Goal: Navigation & Orientation: Find specific page/section

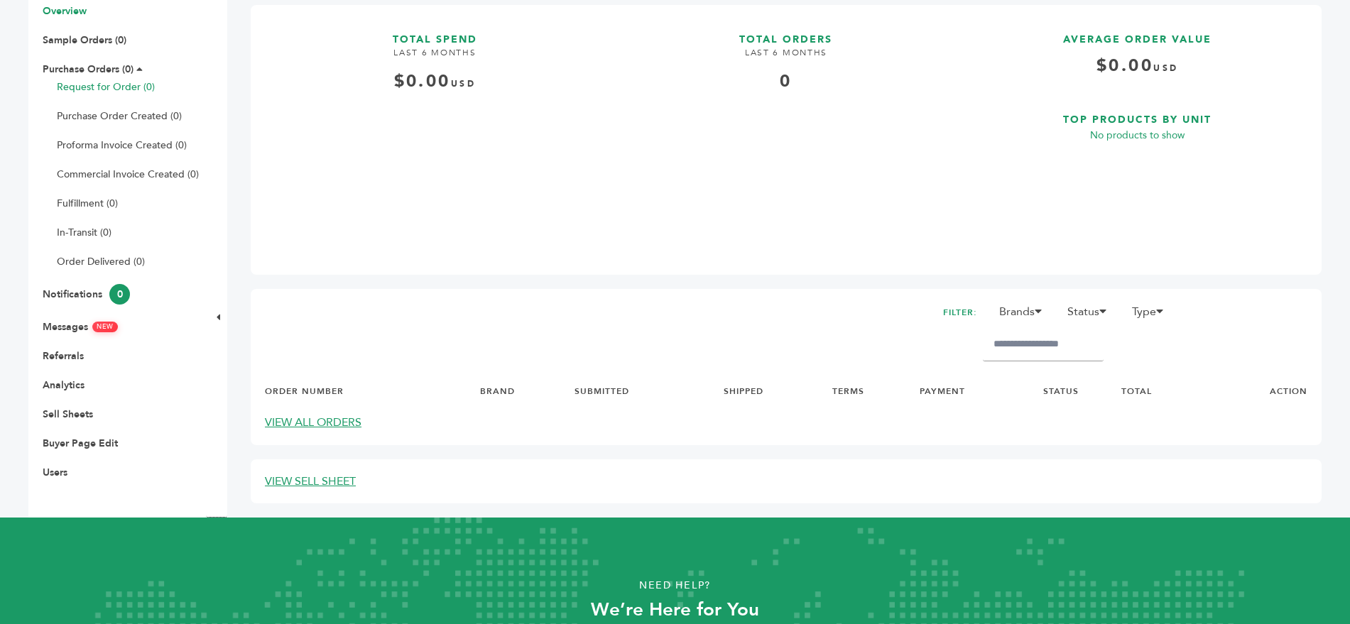
scroll to position [310, 0]
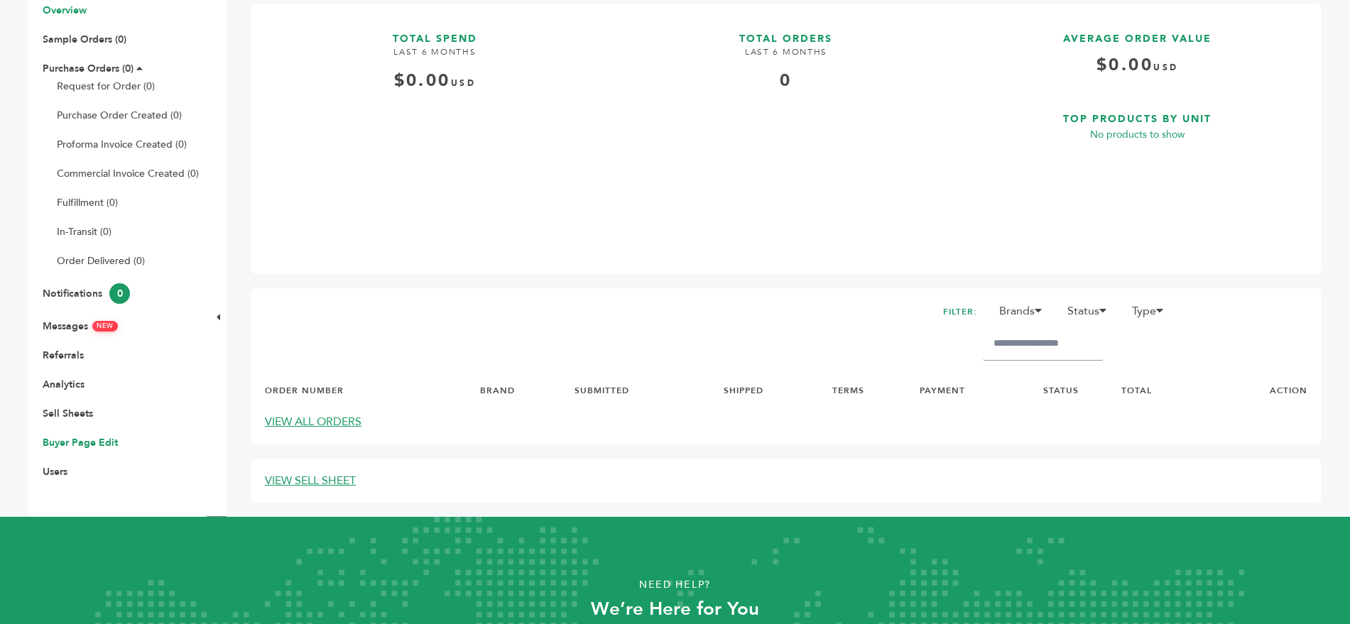
click at [70, 436] on link "Buyer Page Edit" at bounding box center [80, 442] width 75 height 13
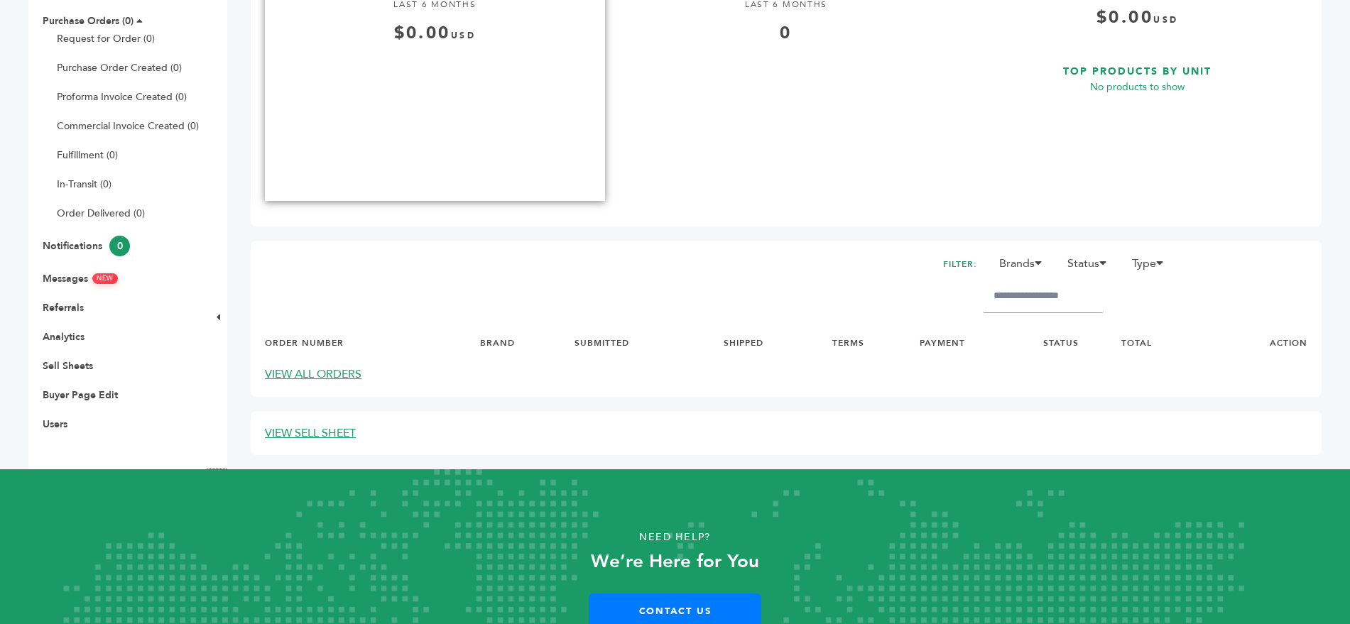
scroll to position [365, 0]
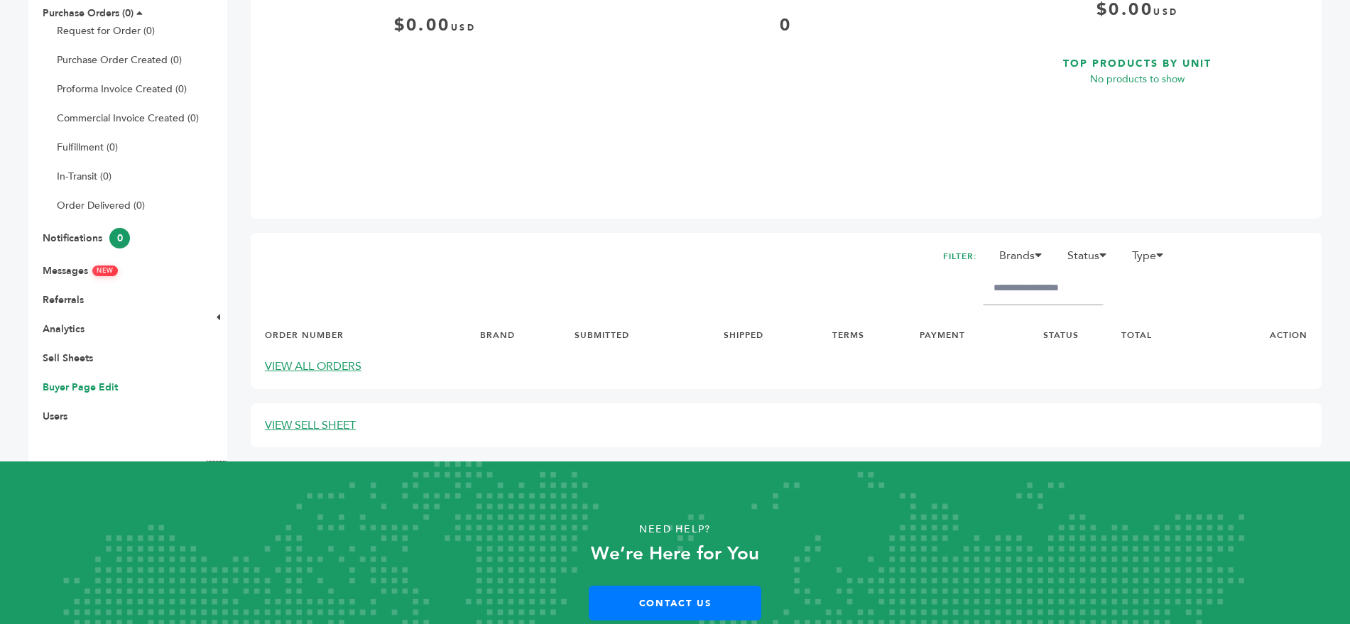
click at [88, 381] on link "Buyer Page Edit" at bounding box center [80, 387] width 75 height 13
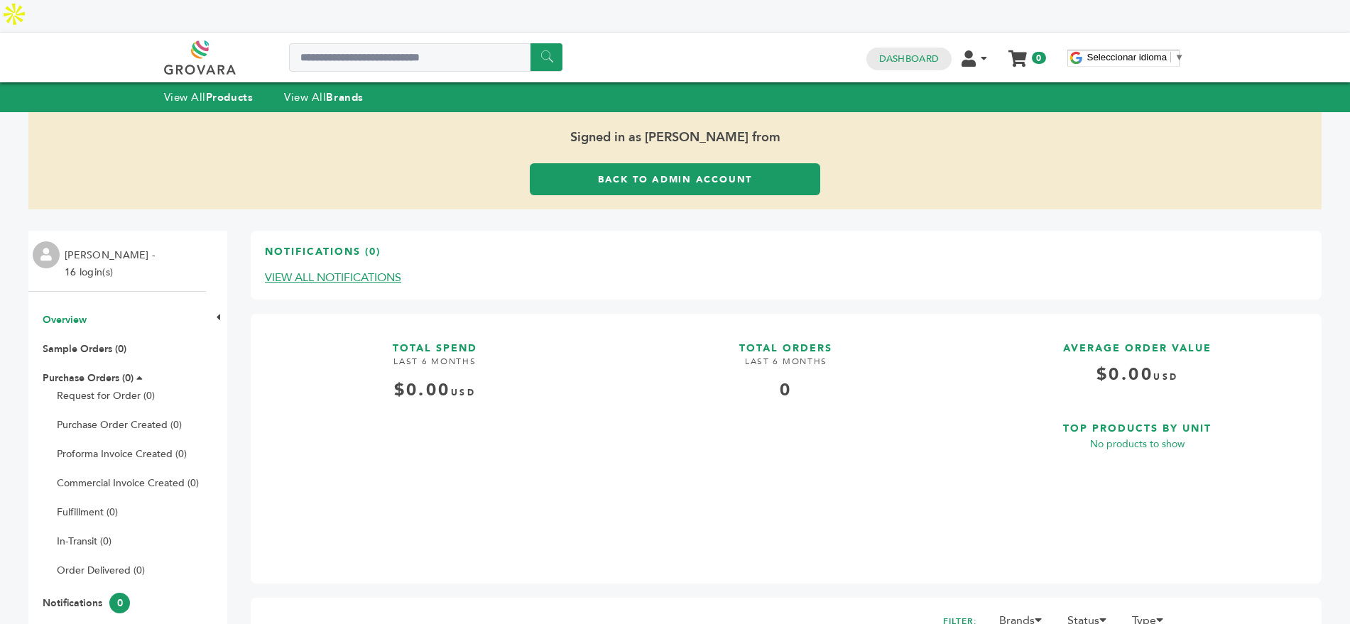
click at [1011, 45] on div "Dashboard Edit Account Order Management Sign Out My Cart Your cart is empty 0" at bounding box center [957, 57] width 194 height 24
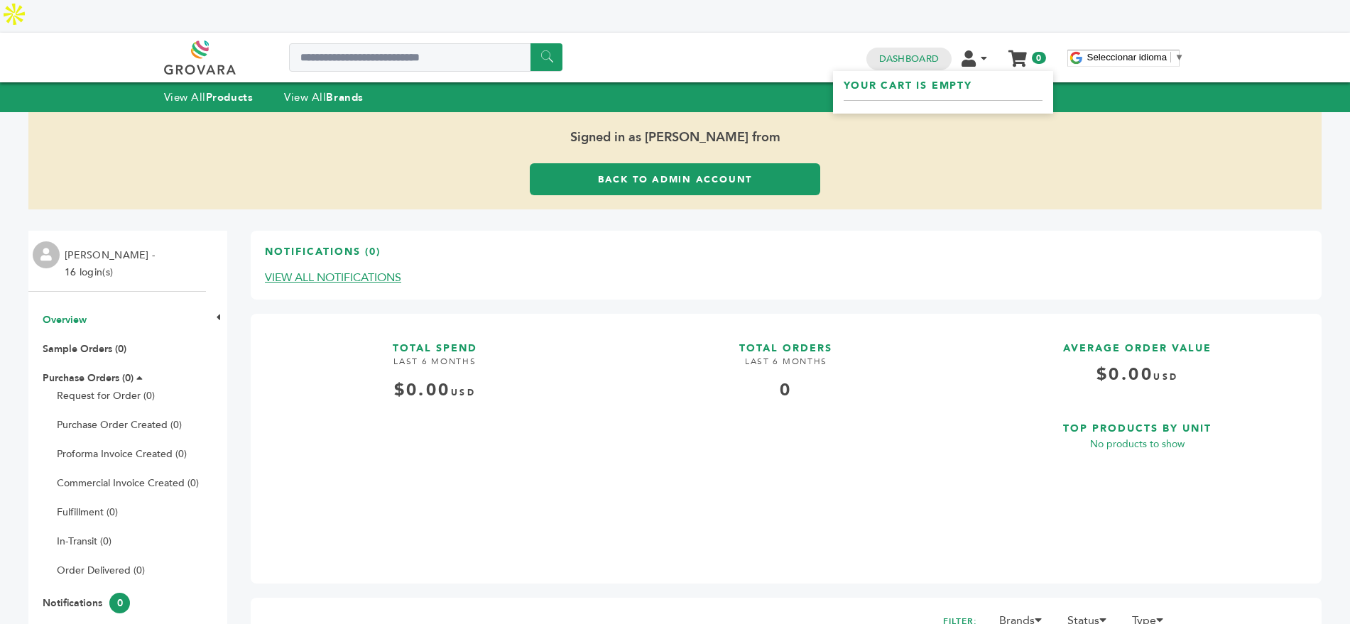
click at [1020, 50] on icon at bounding box center [1018, 58] width 18 height 16
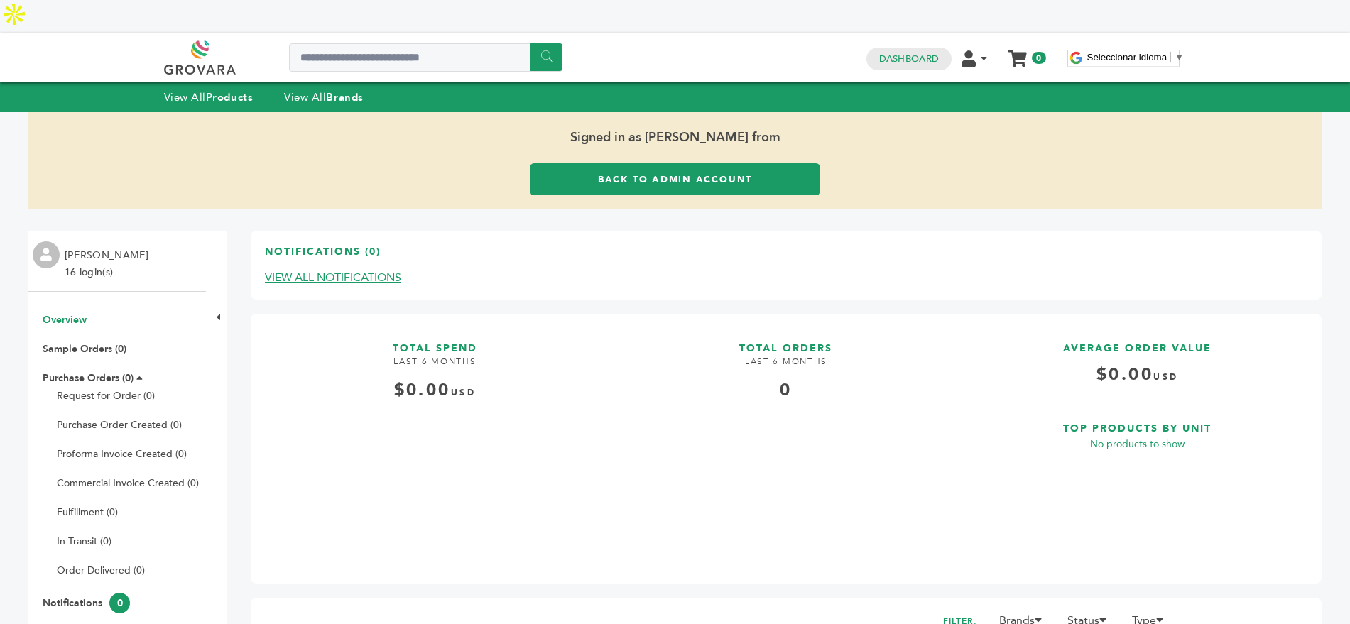
click at [686, 163] on link "Back to Admin Account" at bounding box center [675, 179] width 290 height 32
